Goal: Transaction & Acquisition: Obtain resource

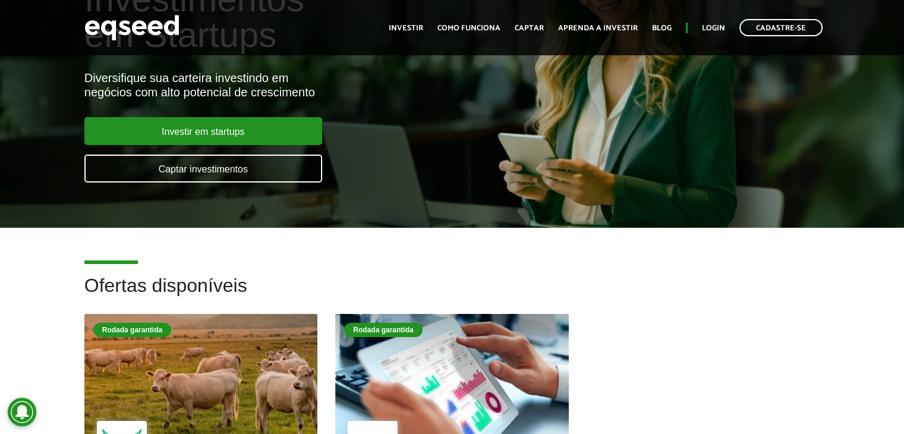
scroll to position [178, 0]
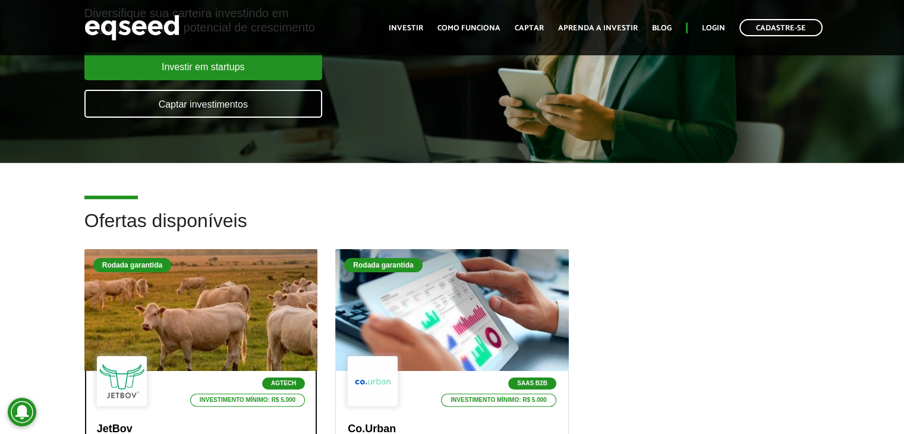
click at [238, 286] on div at bounding box center [201, 310] width 280 height 146
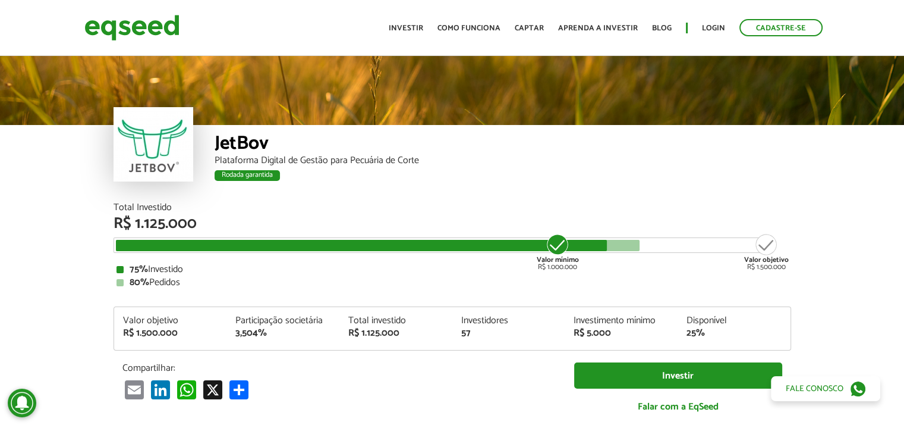
scroll to position [1427, 0]
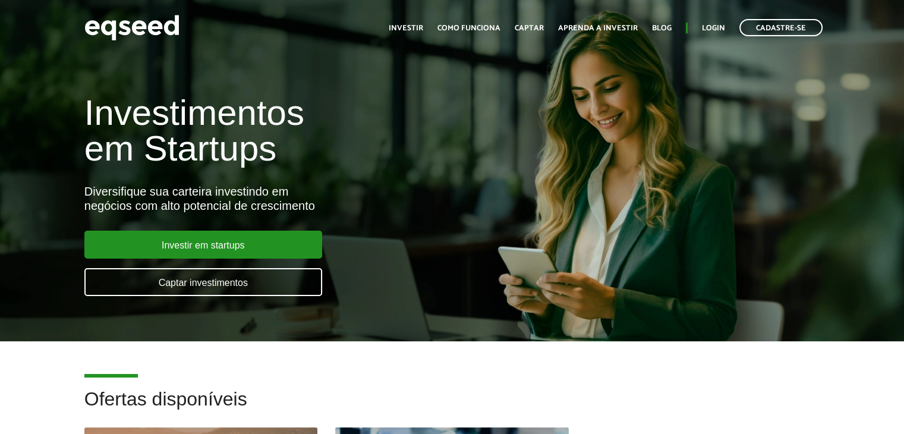
scroll to position [178, 0]
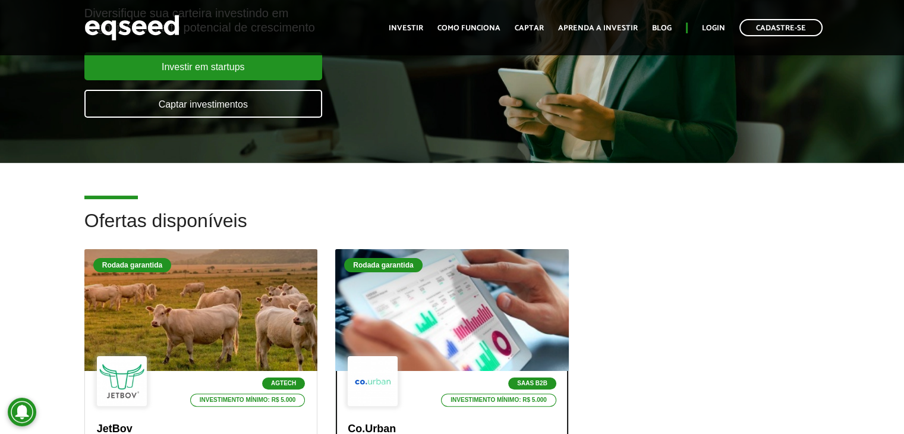
click at [442, 318] on div at bounding box center [452, 310] width 280 height 146
